Goal: Task Accomplishment & Management: Use online tool/utility

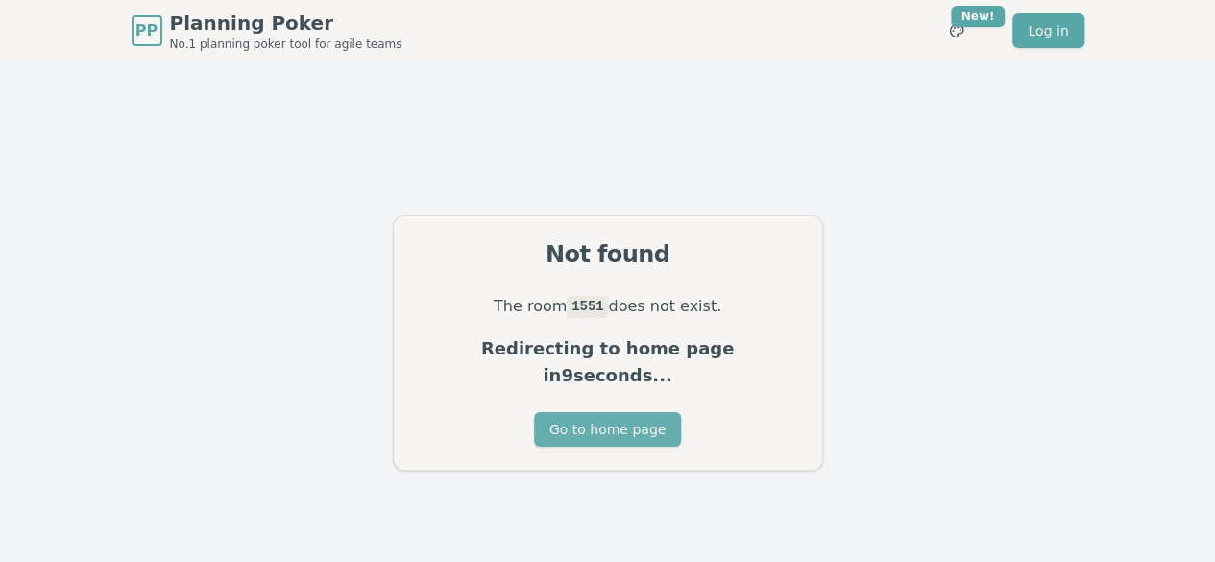
click at [645, 412] on button "Go to home page" at bounding box center [607, 429] width 147 height 35
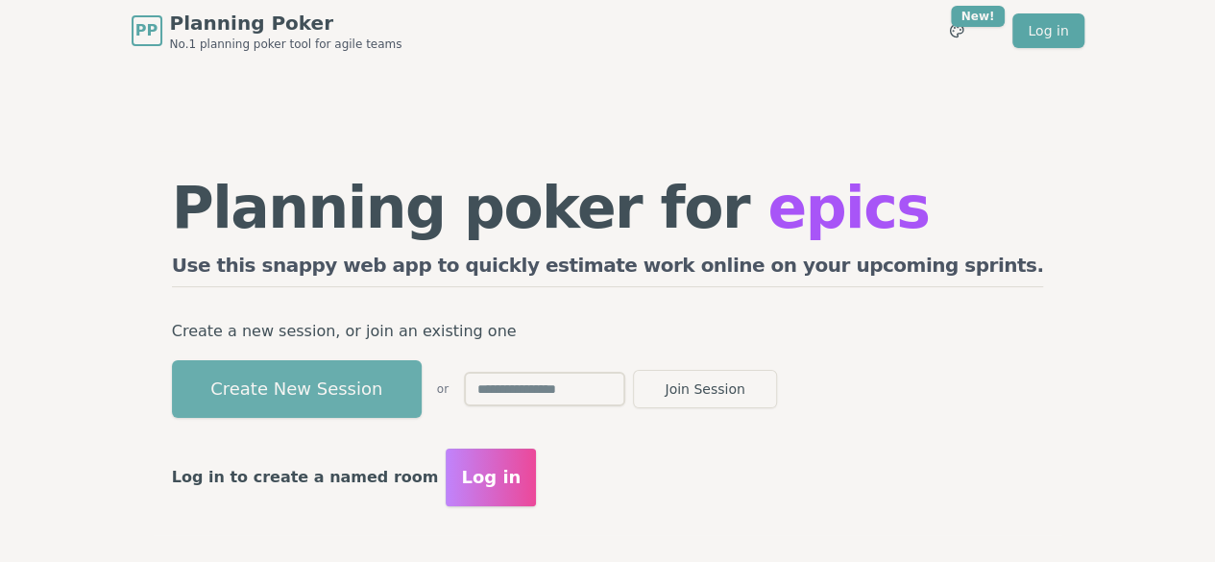
click at [384, 383] on button "Create New Session" at bounding box center [297, 389] width 250 height 58
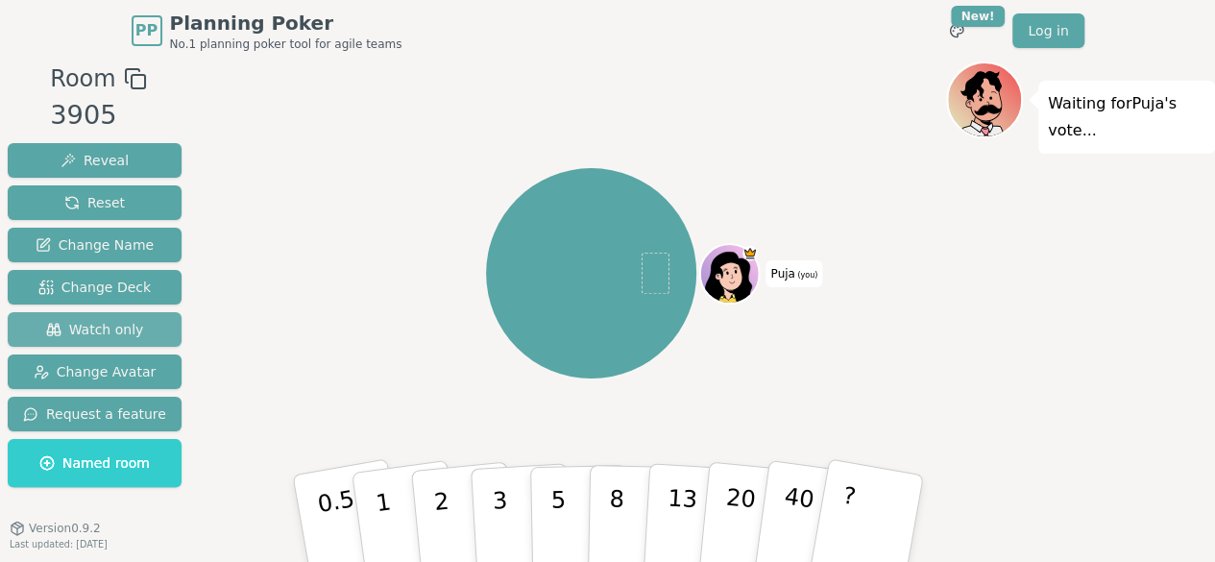
click at [104, 333] on span "Watch only" at bounding box center [95, 329] width 98 height 19
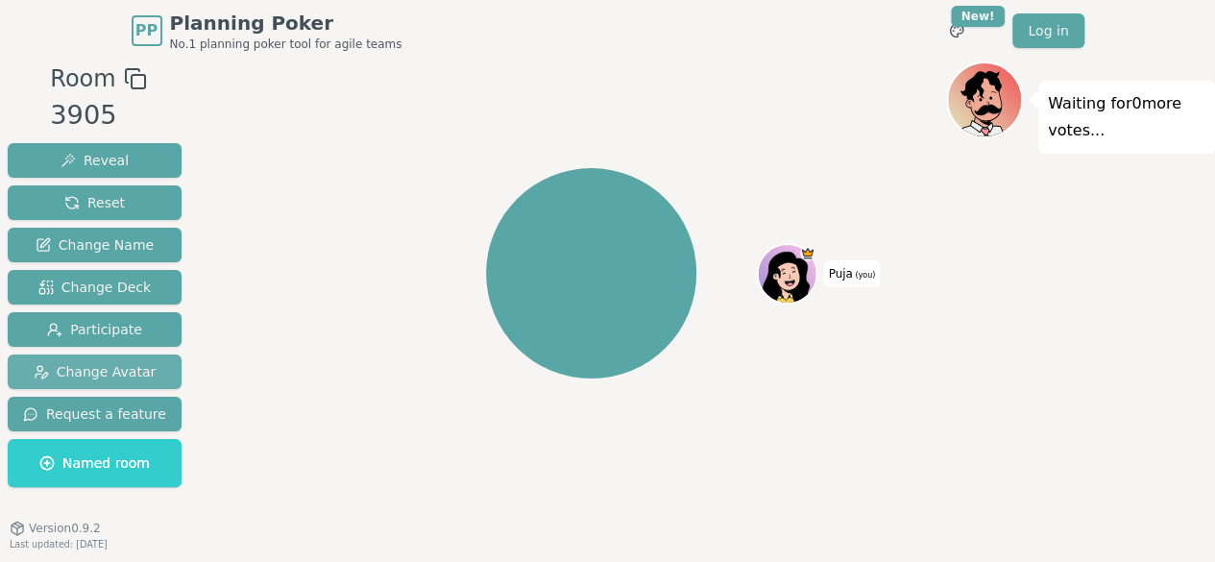
click at [86, 377] on span "Change Avatar" at bounding box center [95, 371] width 123 height 19
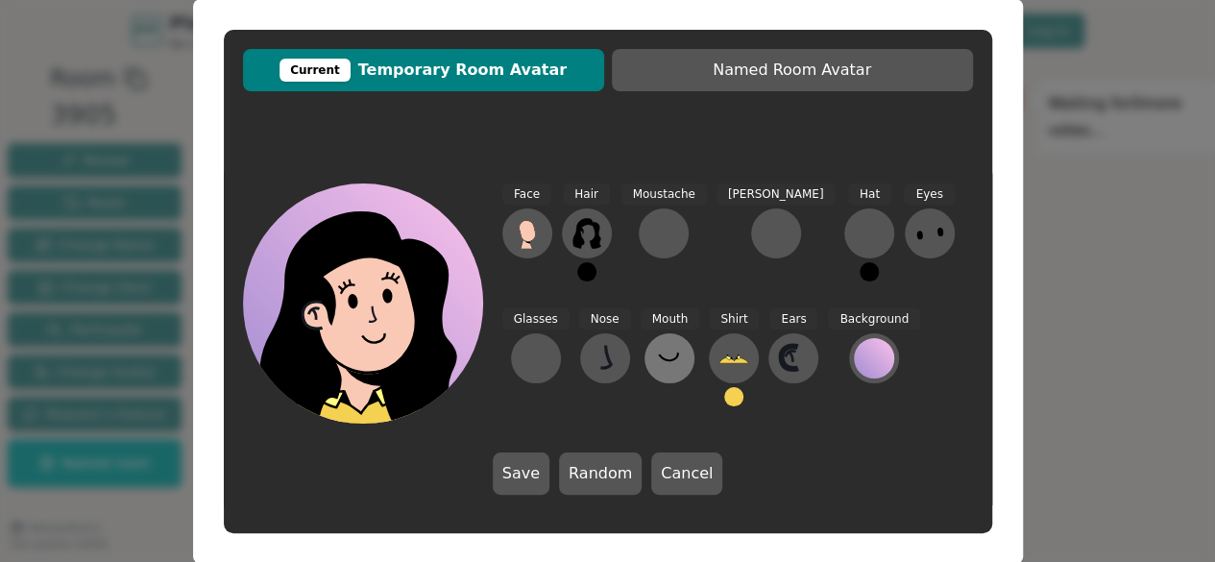
click at [654, 354] on icon at bounding box center [669, 358] width 31 height 31
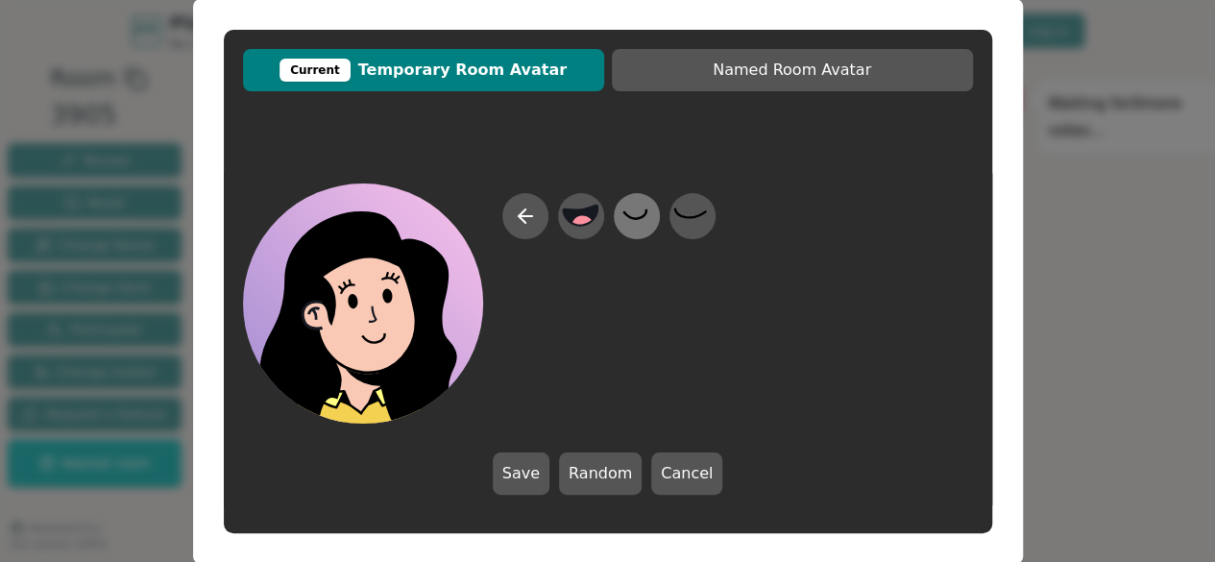
click at [644, 226] on icon at bounding box center [636, 215] width 37 height 43
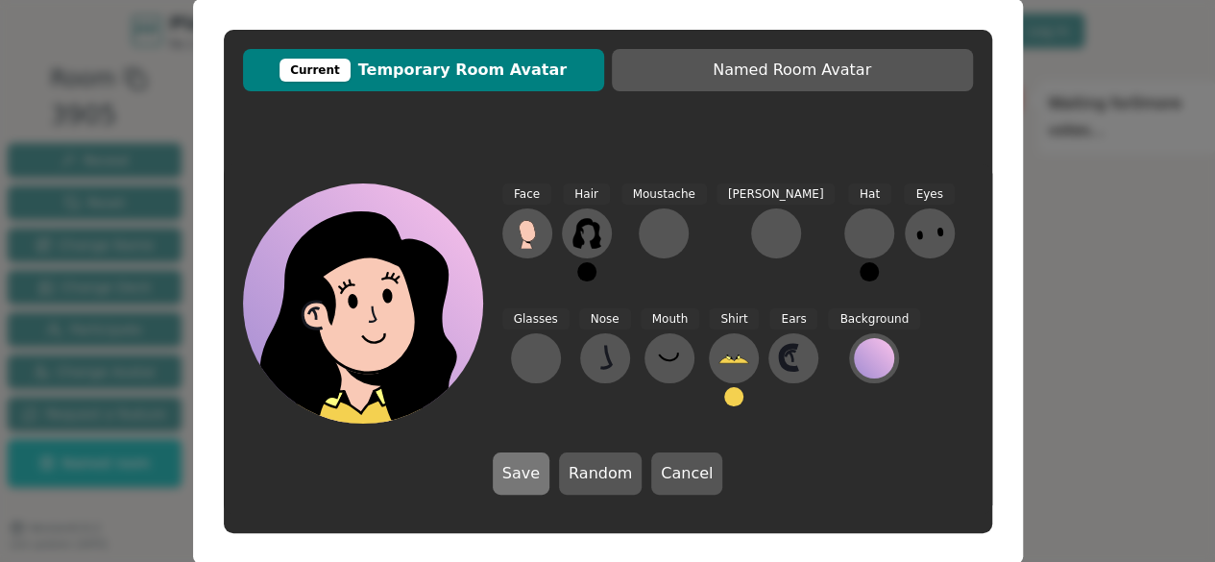
click at [546, 485] on button "Save" at bounding box center [521, 473] width 57 height 42
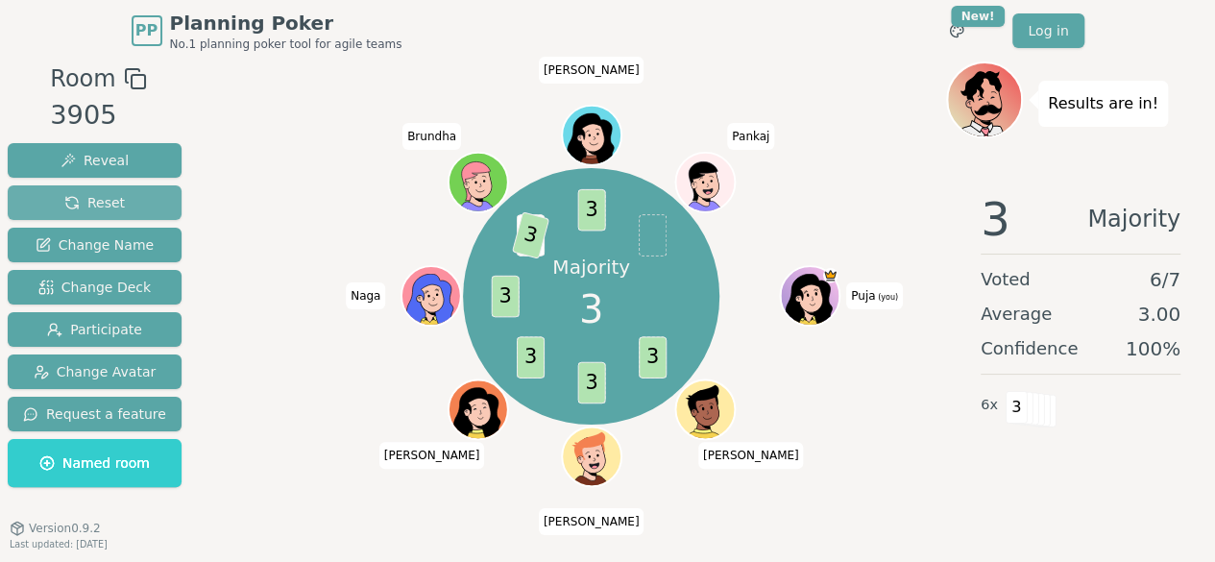
click at [83, 201] on span "Reset" at bounding box center [94, 202] width 61 height 19
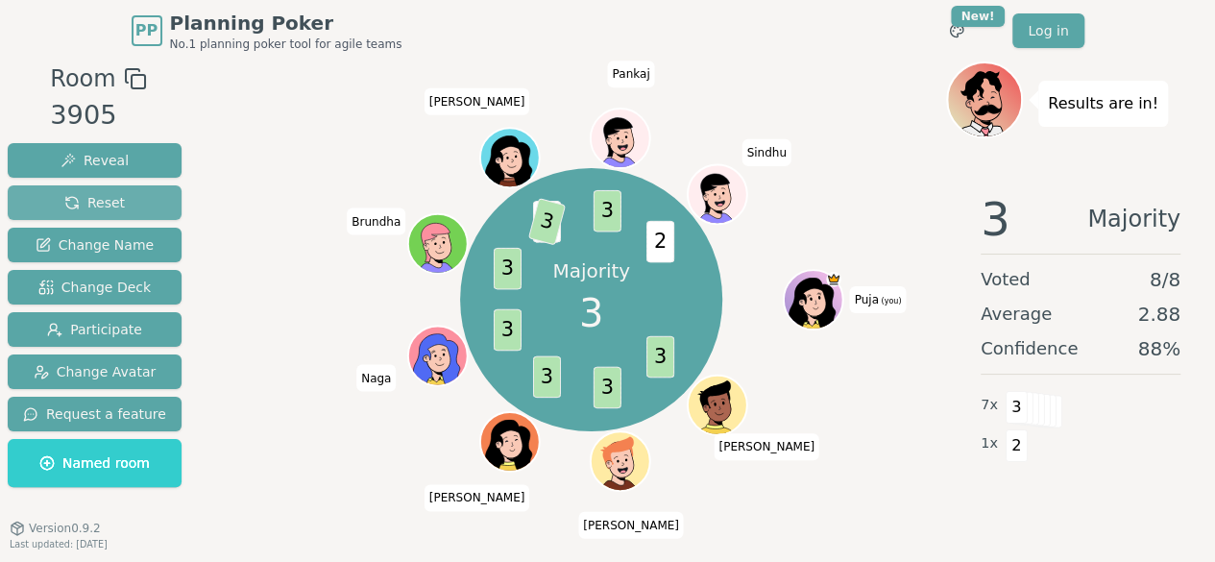
click at [111, 189] on button "Reset" at bounding box center [95, 202] width 174 height 35
click at [94, 204] on span "Reset" at bounding box center [94, 202] width 61 height 19
click at [113, 203] on span "Reset" at bounding box center [94, 202] width 61 height 19
click at [102, 201] on span "Reset" at bounding box center [94, 202] width 61 height 19
click at [100, 195] on span "Reset" at bounding box center [94, 202] width 61 height 19
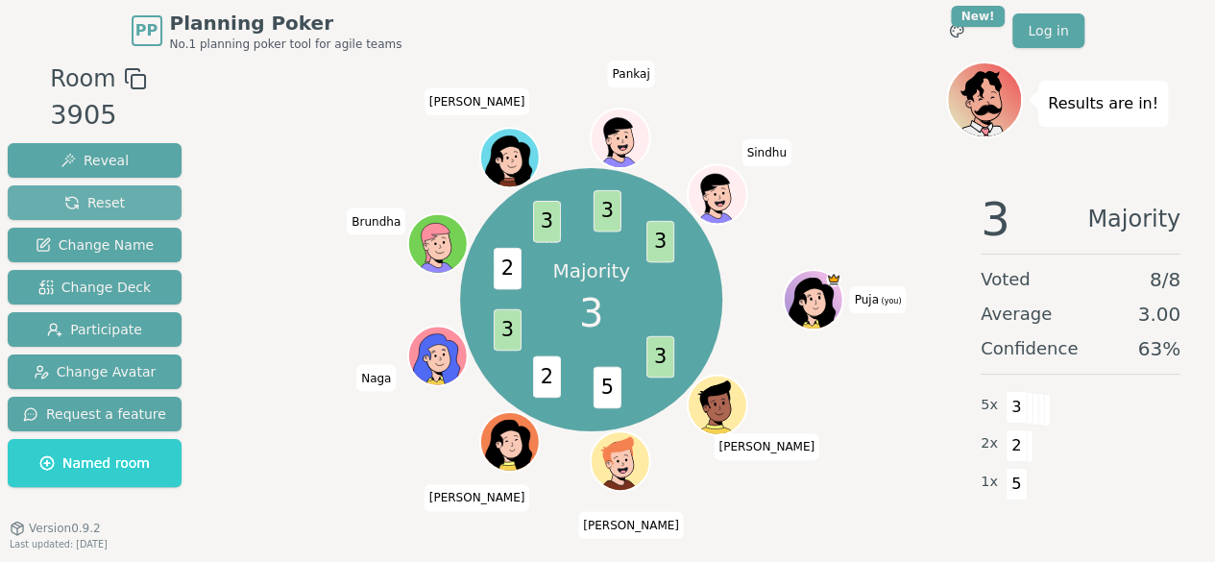
click at [111, 203] on span "Reset" at bounding box center [94, 202] width 61 height 19
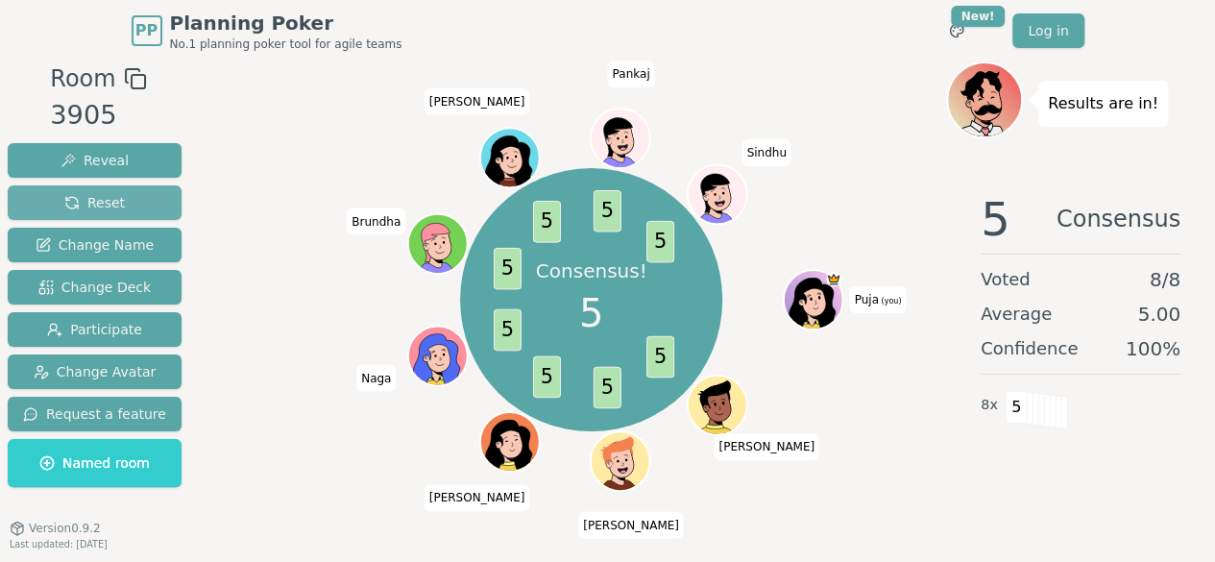
click at [94, 193] on span "Reset" at bounding box center [94, 202] width 61 height 19
click at [75, 194] on span "Reset" at bounding box center [94, 202] width 61 height 19
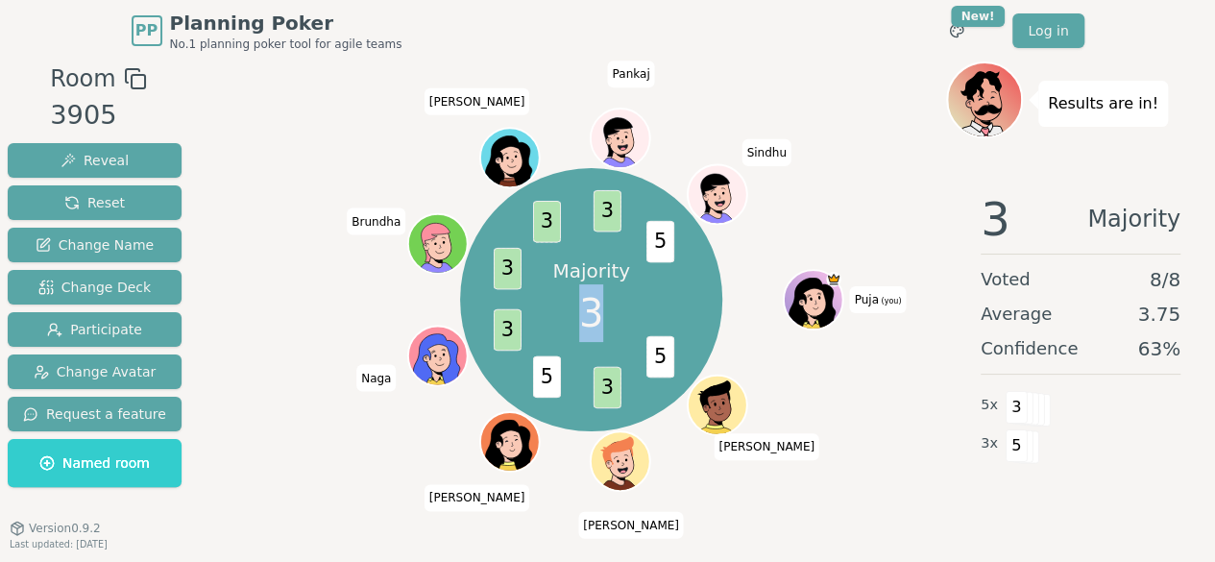
drag, startPoint x: 583, startPoint y: 313, endPoint x: 599, endPoint y: 317, distance: 16.8
click at [599, 317] on span "3" at bounding box center [591, 313] width 24 height 58
click at [768, 254] on div "Majority 3 5 3 5 3 3 3 3 5 Puja (you) [PERSON_NAME] [PERSON_NAME] Naga [PERSON_…" at bounding box center [591, 299] width 710 height 407
drag, startPoint x: 583, startPoint y: 305, endPoint x: 599, endPoint y: 314, distance: 18.5
click at [599, 314] on span "3" at bounding box center [591, 313] width 24 height 58
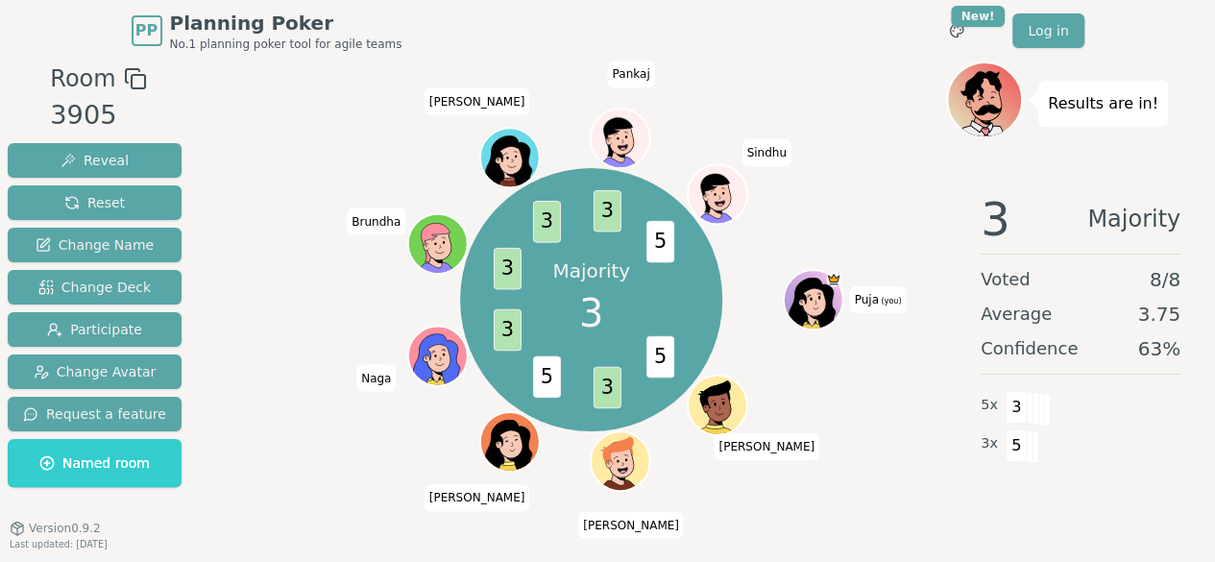
click at [745, 279] on div "Majority 3 5 3 5 3 3 3 3 5 Puja (you) [PERSON_NAME] [PERSON_NAME] Naga [PERSON_…" at bounding box center [591, 299] width 710 height 407
drag, startPoint x: 574, startPoint y: 318, endPoint x: 605, endPoint y: 318, distance: 30.7
click at [605, 318] on div "Majority 3" at bounding box center [592, 300] width 144 height 144
click at [699, 297] on div "Majority 3 5 3 5 3 3 3 3 5 Puja (you) [PERSON_NAME] [PERSON_NAME] Naga [PERSON_…" at bounding box center [591, 299] width 263 height 263
